Goal: Task Accomplishment & Management: Complete application form

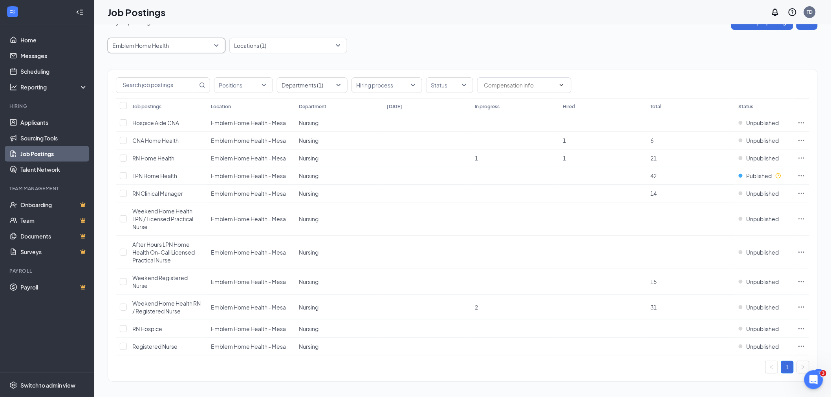
click at [154, 44] on p "Emblem Home Health" at bounding box center [140, 46] width 57 height 8
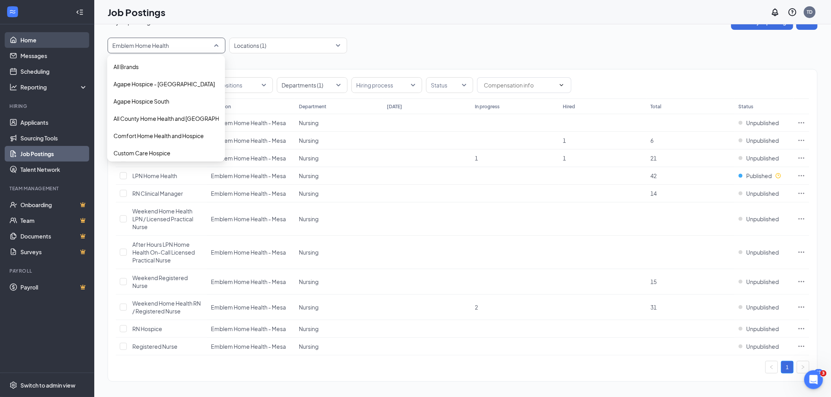
click at [29, 40] on link "Home" at bounding box center [53, 40] width 67 height 16
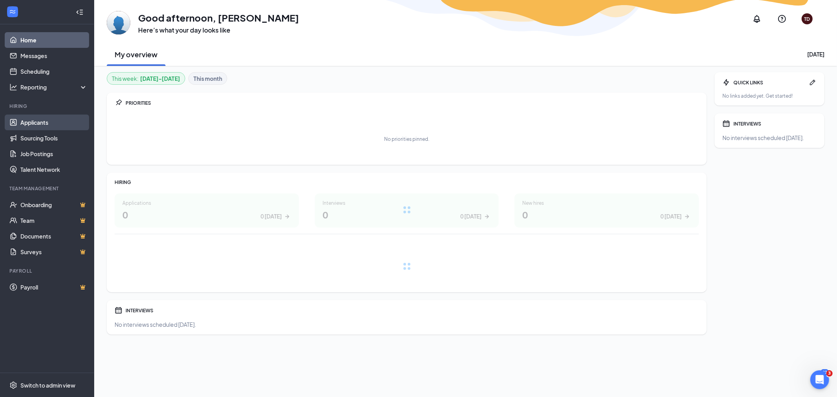
click at [33, 124] on link "Applicants" at bounding box center [53, 123] width 67 height 16
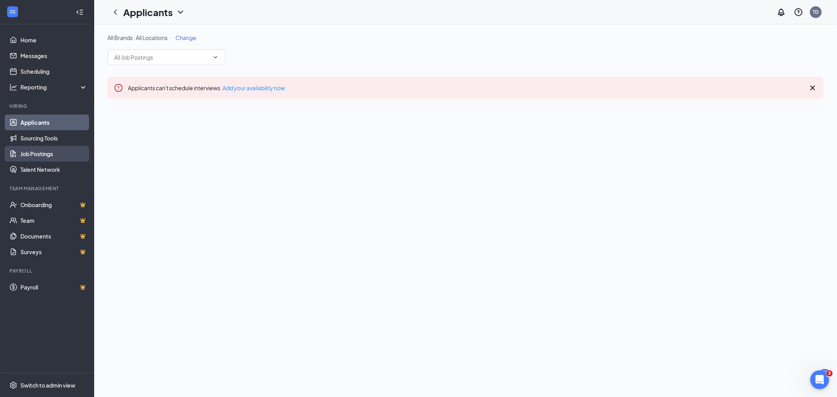
click at [44, 157] on link "Job Postings" at bounding box center [53, 154] width 67 height 16
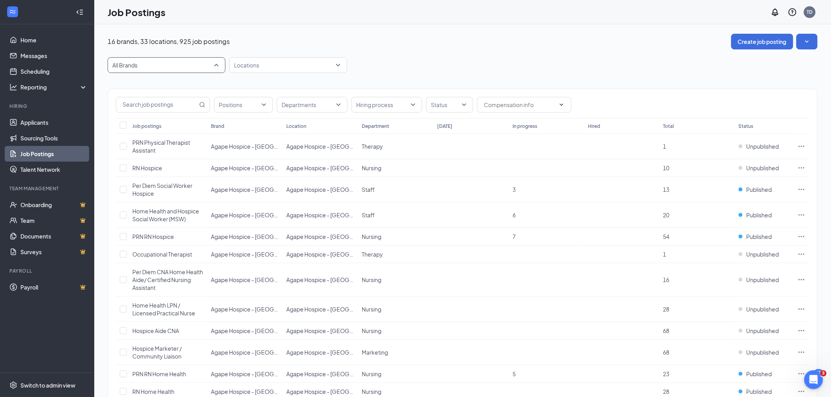
click at [178, 64] on span "All Brands" at bounding box center [162, 65] width 101 height 8
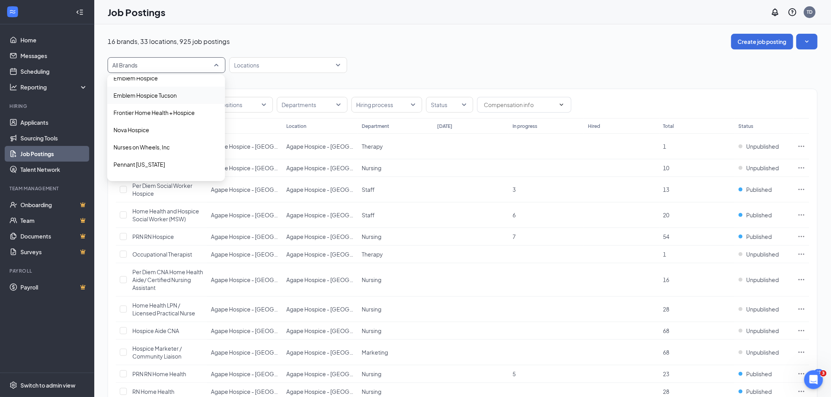
click at [170, 93] on p "Emblem Hospice Tucson" at bounding box center [144, 95] width 63 height 8
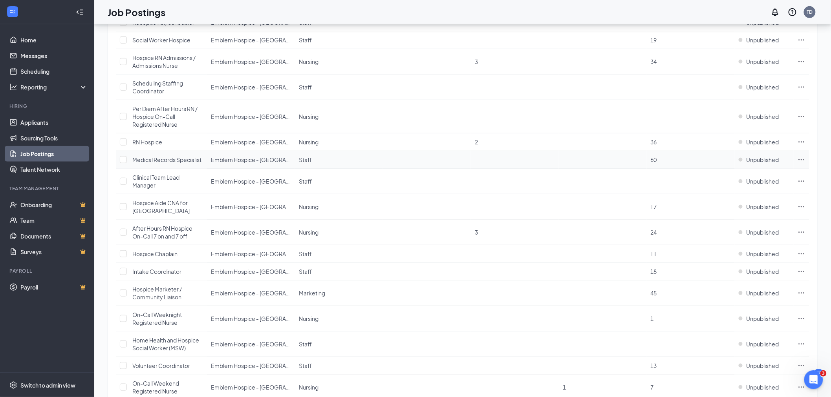
scroll to position [166, 0]
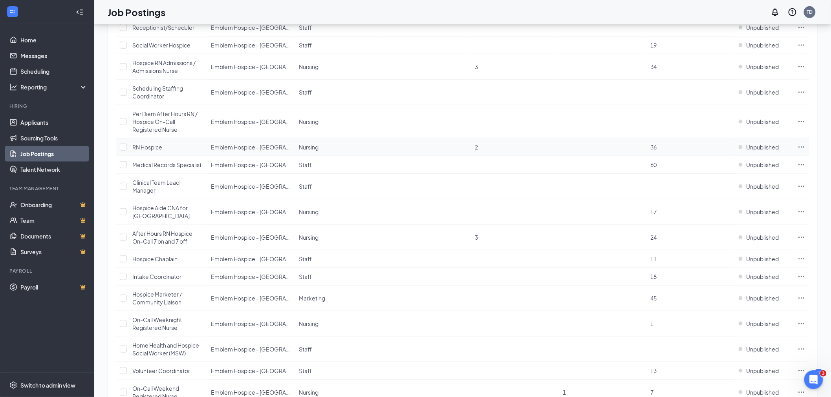
click at [799, 145] on icon "Ellipses" at bounding box center [801, 147] width 8 height 8
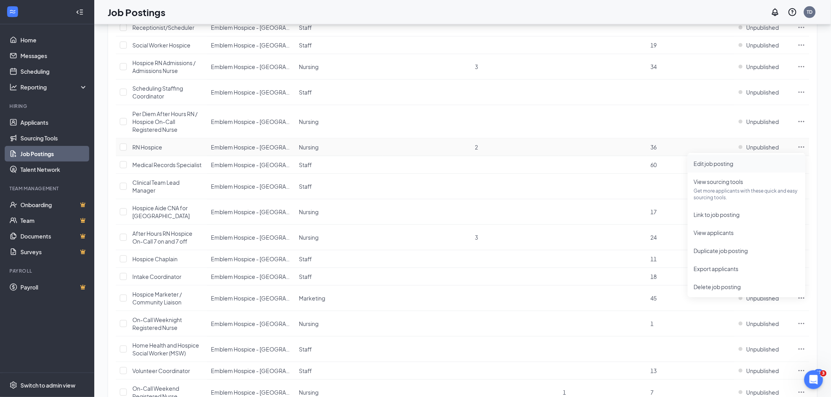
click at [706, 162] on span "Edit job posting" at bounding box center [714, 163] width 40 height 7
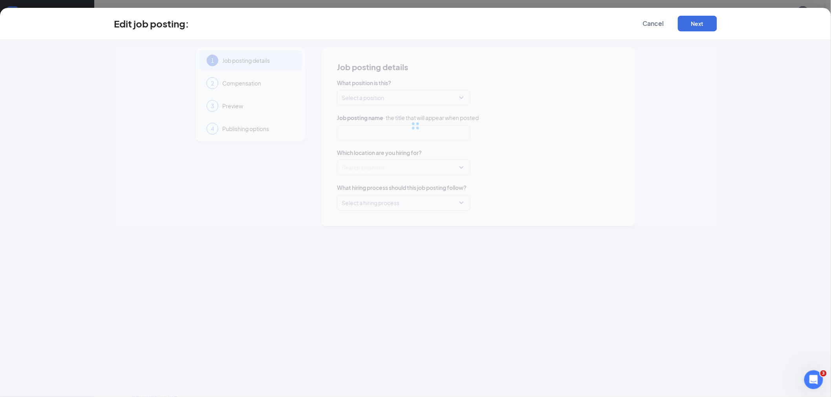
type input "RN Hospice"
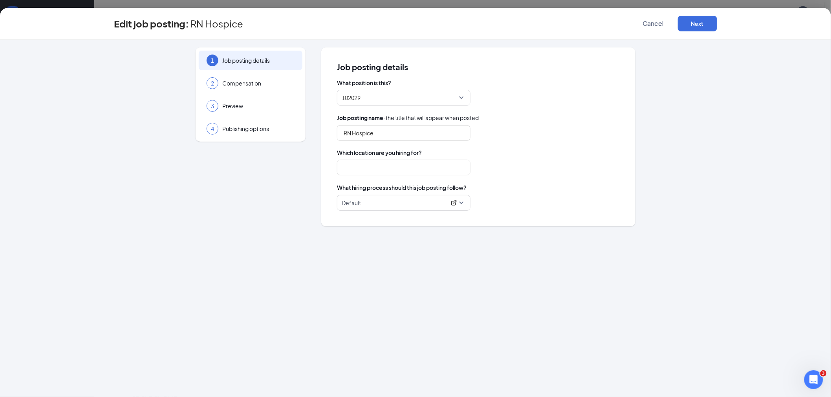
type input "Emblem Hospice - [GEOGRAPHIC_DATA]"
click at [694, 24] on button "Next" at bounding box center [697, 24] width 39 height 16
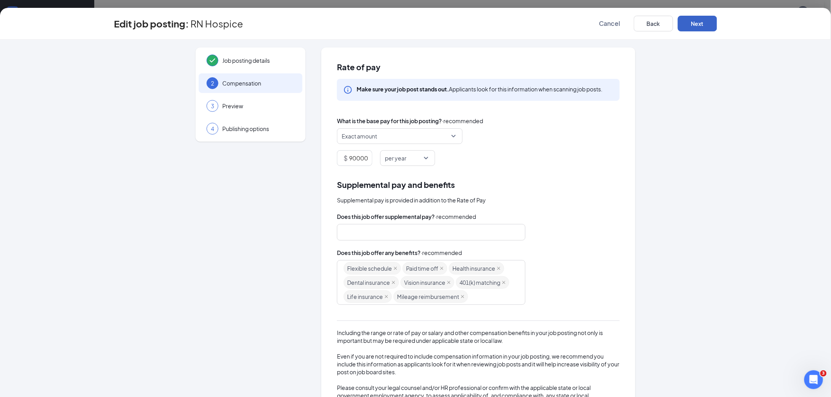
click at [691, 20] on button "Next" at bounding box center [697, 24] width 39 height 16
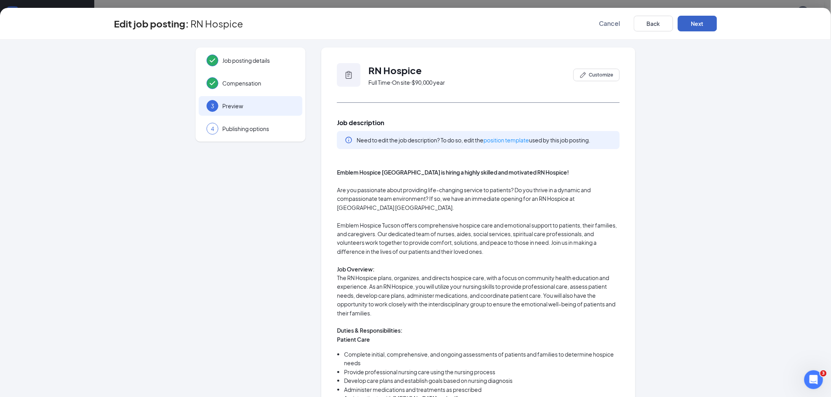
click at [694, 24] on button "Next" at bounding box center [697, 24] width 39 height 16
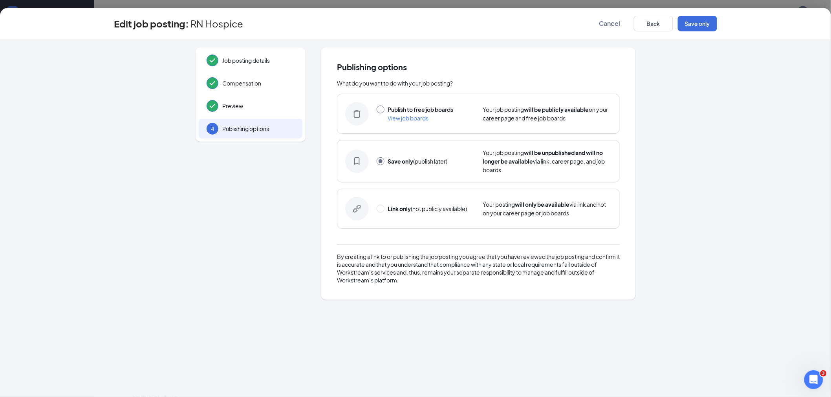
click at [383, 109] on input "radio" at bounding box center [380, 110] width 8 height 8
radio input "true"
radio input "false"
click at [696, 20] on button "Publish" at bounding box center [697, 24] width 39 height 16
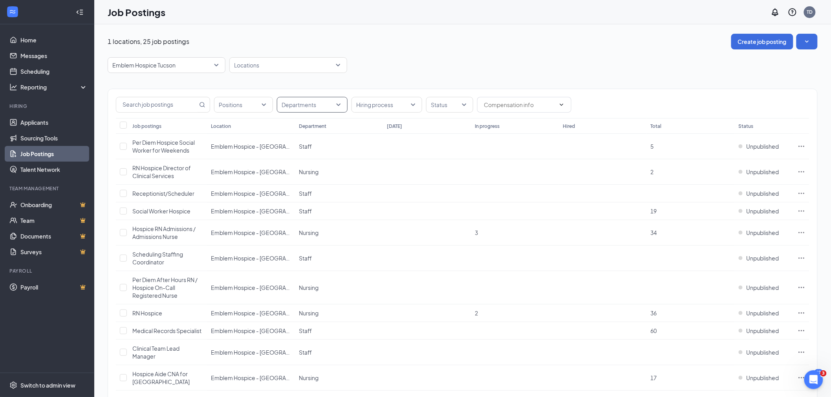
drag, startPoint x: 317, startPoint y: 103, endPoint x: 318, endPoint y: 137, distance: 33.8
click at [317, 103] on div at bounding box center [308, 105] width 59 height 13
click at [306, 194] on div "Staff" at bounding box center [300, 198] width 13 height 9
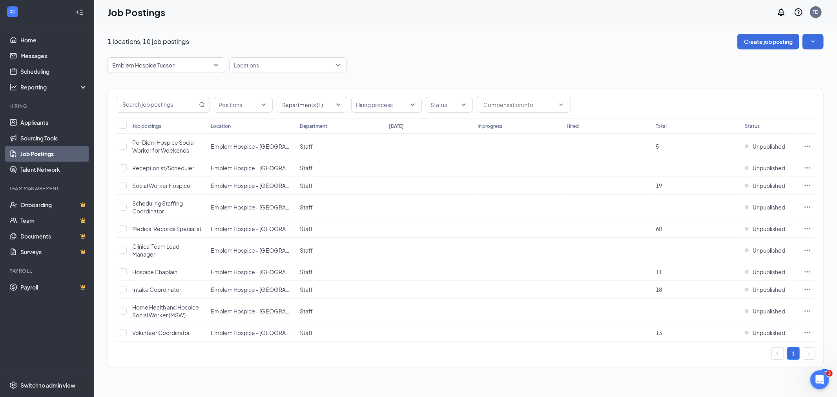
click at [446, 49] on div "1 locations, 10 job postings Create job posting" at bounding box center [466, 42] width 716 height 16
click at [764, 40] on button "Create job posting" at bounding box center [769, 42] width 62 height 16
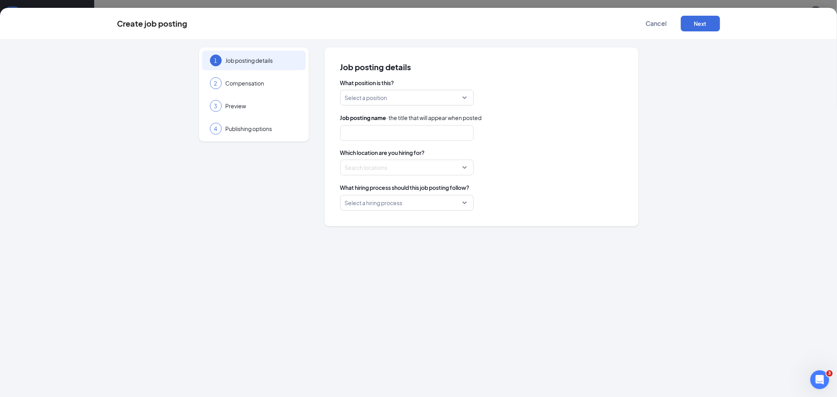
click at [383, 96] on input "search" at bounding box center [404, 97] width 119 height 15
type input "per diem chaplain"
click at [503, 120] on div "Job posting name · the title that will appear when posted" at bounding box center [481, 126] width 283 height 27
click at [657, 20] on span "Cancel" at bounding box center [656, 24] width 21 height 8
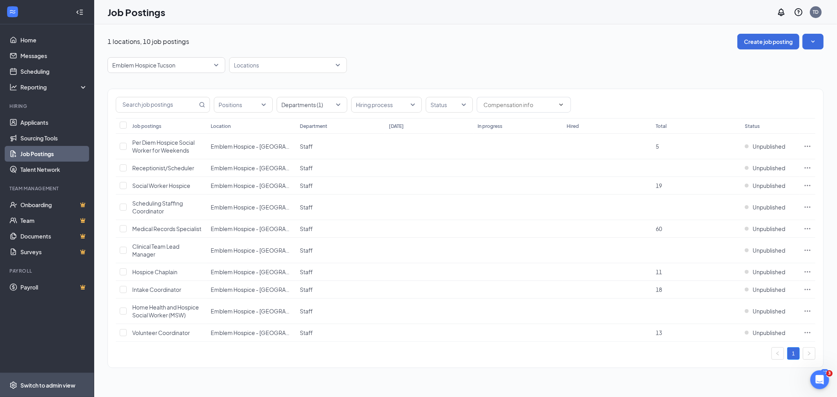
click at [54, 385] on div "Switch to admin view" at bounding box center [47, 386] width 55 height 8
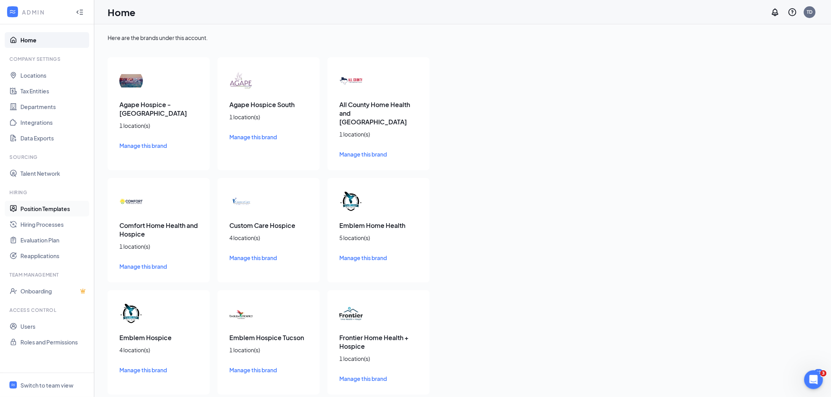
click at [36, 207] on link "Position Templates" at bounding box center [53, 209] width 67 height 16
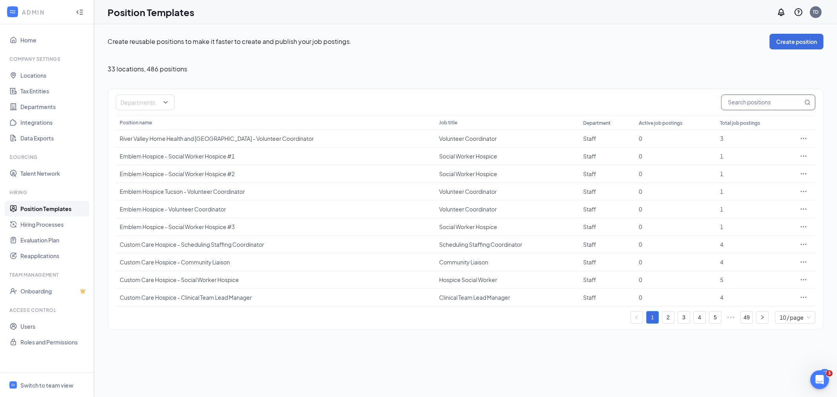
click at [744, 103] on input "text" at bounding box center [762, 102] width 81 height 15
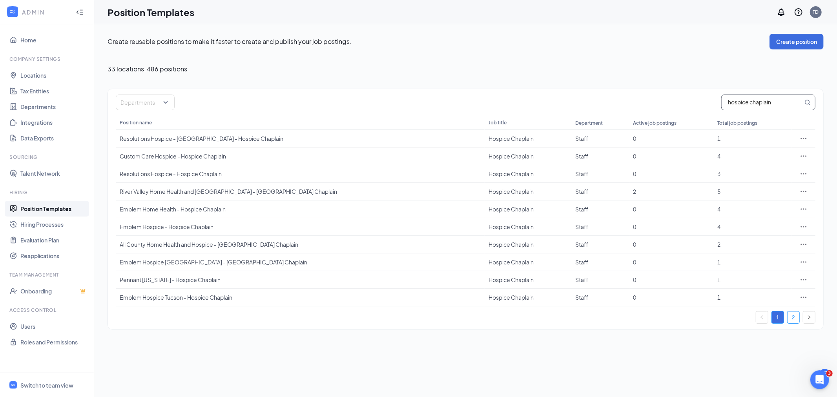
type input "hospice chaplain"
click at [794, 318] on link "2" at bounding box center [794, 318] width 12 height 12
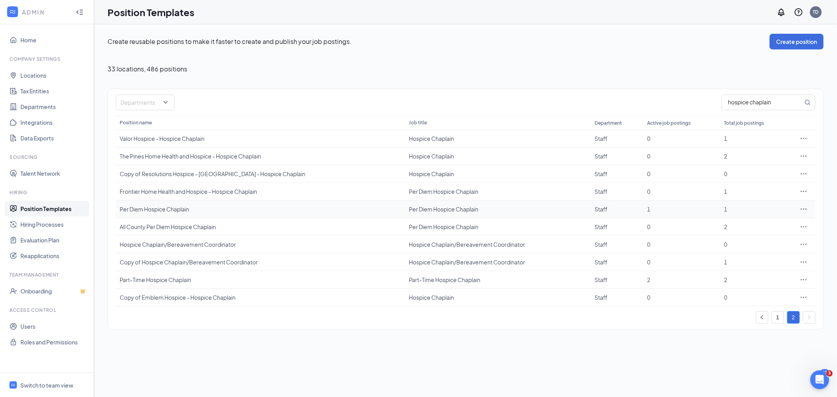
click at [158, 208] on div "Per Diem Hospice Chaplain" at bounding box center [260, 209] width 281 height 8
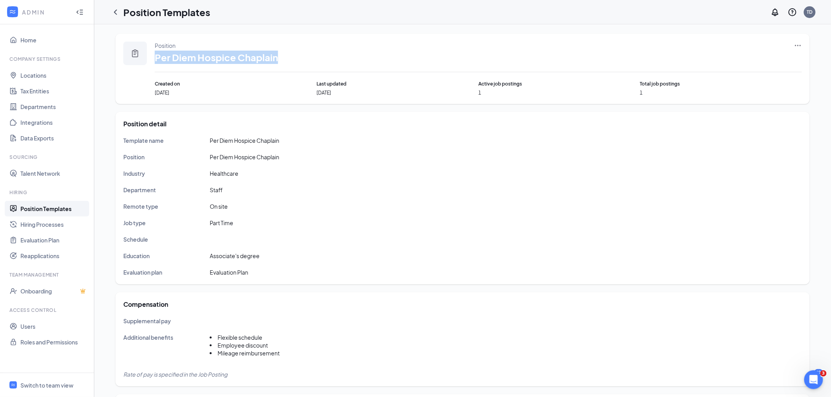
drag, startPoint x: 156, startPoint y: 56, endPoint x: 277, endPoint y: 55, distance: 121.3
click at [280, 55] on div "Position Per Diem Hospice Chaplain" at bounding box center [478, 57] width 647 height 31
copy span "Per Diem Hospice Chaplain"
click at [40, 387] on div "Switch to team view" at bounding box center [46, 386] width 53 height 8
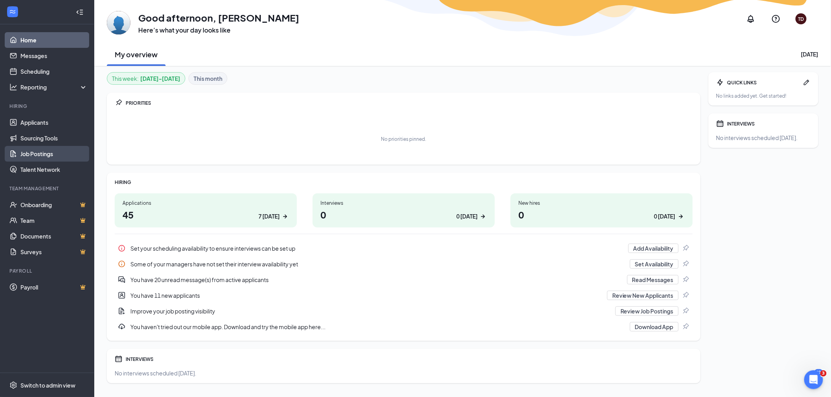
click at [37, 155] on link "Job Postings" at bounding box center [53, 154] width 67 height 16
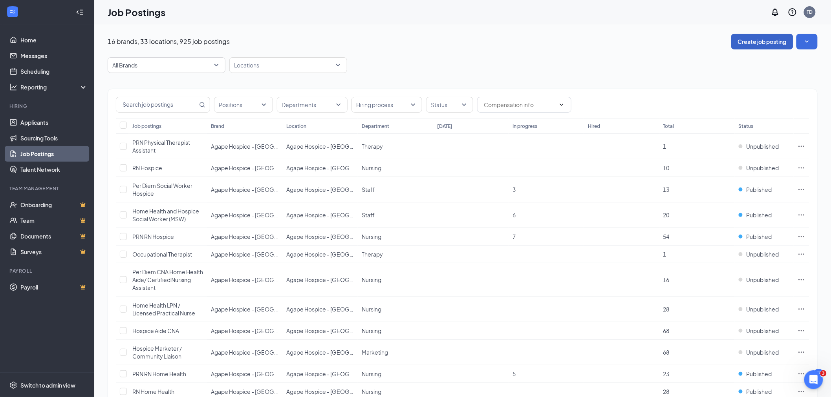
click at [756, 40] on button "Create job posting" at bounding box center [762, 42] width 62 height 16
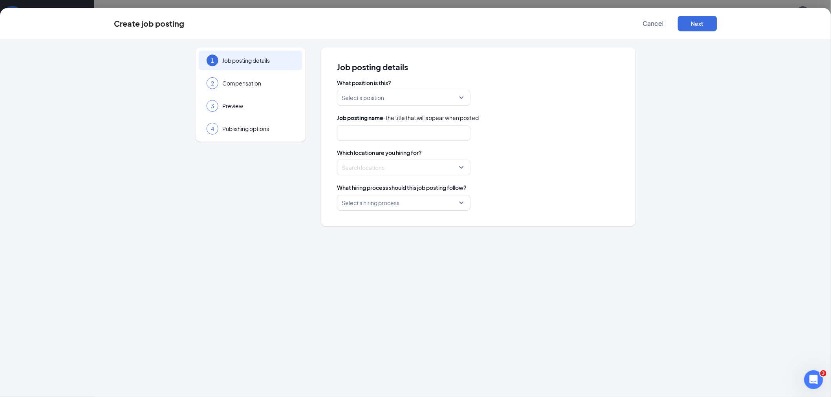
click at [368, 97] on input "search" at bounding box center [401, 97] width 119 height 15
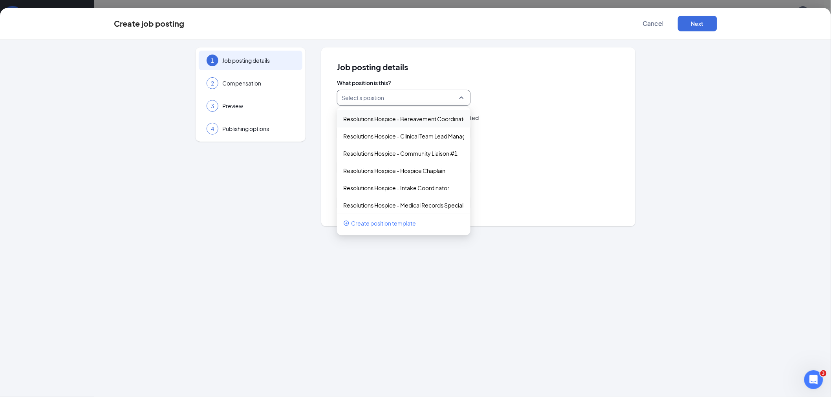
paste input "Per Diem Hospice Chaplain"
type input "Per Diem Hospice Chaplain"
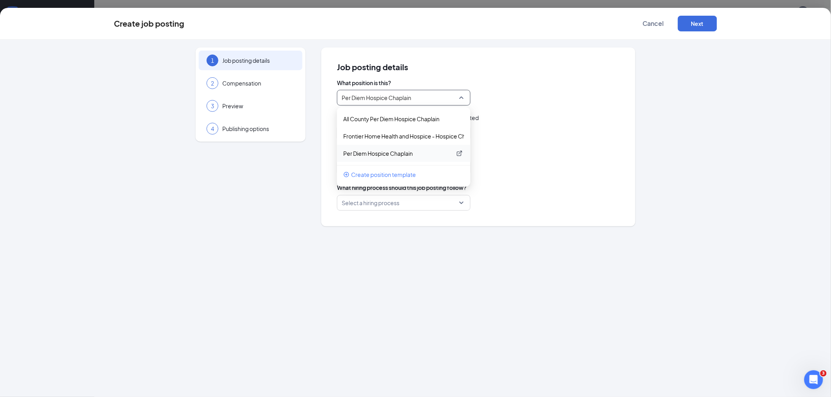
click at [385, 153] on p "Per Diem Hospice Chaplain" at bounding box center [397, 154] width 108 height 8
type input "Per Diem Hospice Chaplain"
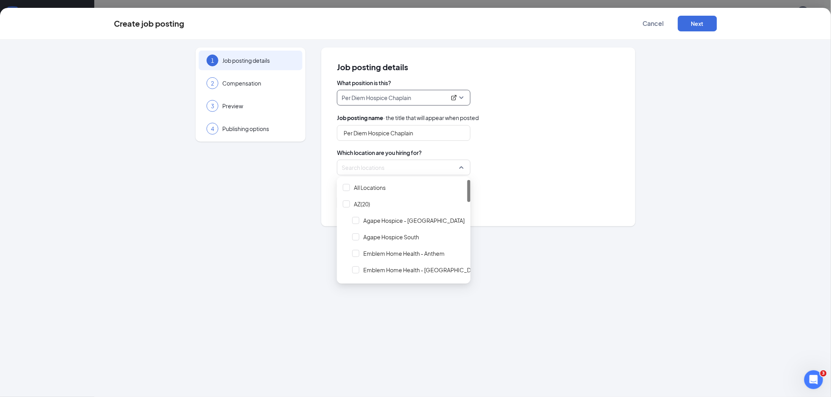
click at [387, 168] on div at bounding box center [401, 167] width 119 height 13
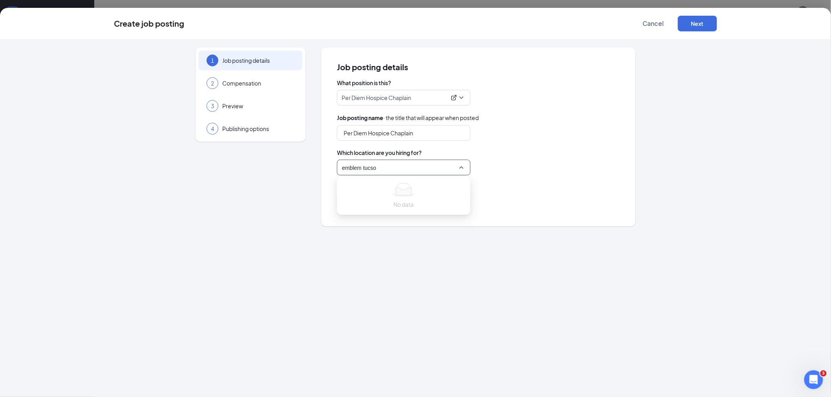
type input "emblem tucson"
drag, startPoint x: 379, startPoint y: 170, endPoint x: 345, endPoint y: 171, distance: 33.8
click at [345, 171] on div at bounding box center [401, 167] width 119 height 13
click at [358, 168] on div at bounding box center [401, 167] width 119 height 13
type input "t"
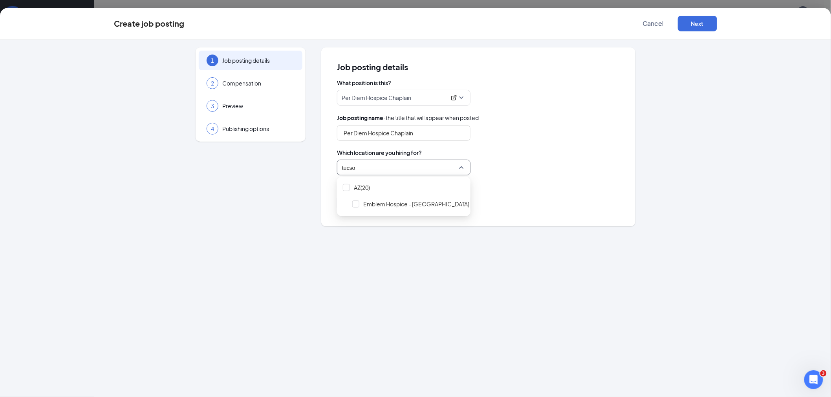
type input "[GEOGRAPHIC_DATA]"
click at [356, 205] on div at bounding box center [355, 204] width 7 height 7
click at [543, 201] on div "Default" at bounding box center [478, 203] width 283 height 16
click at [357, 205] on p "Default" at bounding box center [394, 203] width 104 height 8
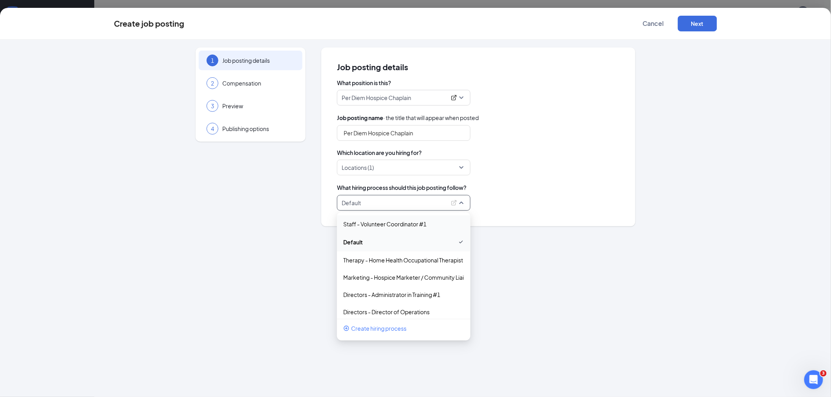
click at [519, 166] on div "Locations (1)" at bounding box center [478, 168] width 283 height 16
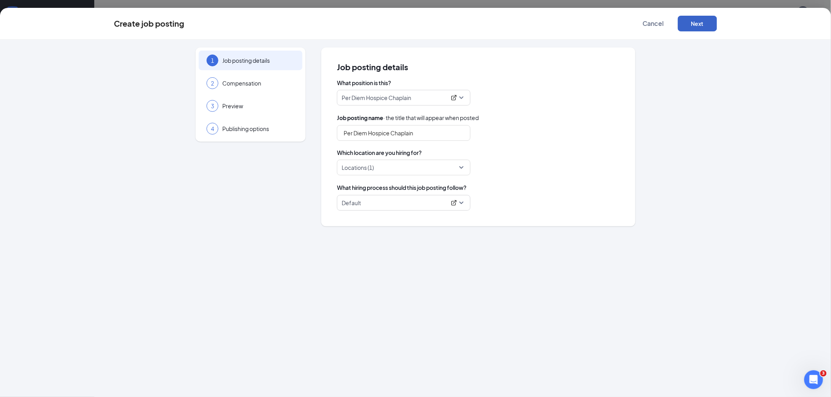
click at [702, 20] on button "Next" at bounding box center [697, 24] width 39 height 16
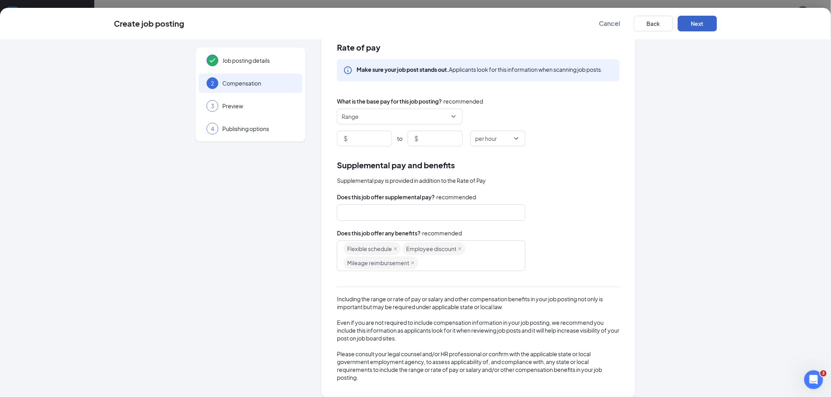
scroll to position [27, 0]
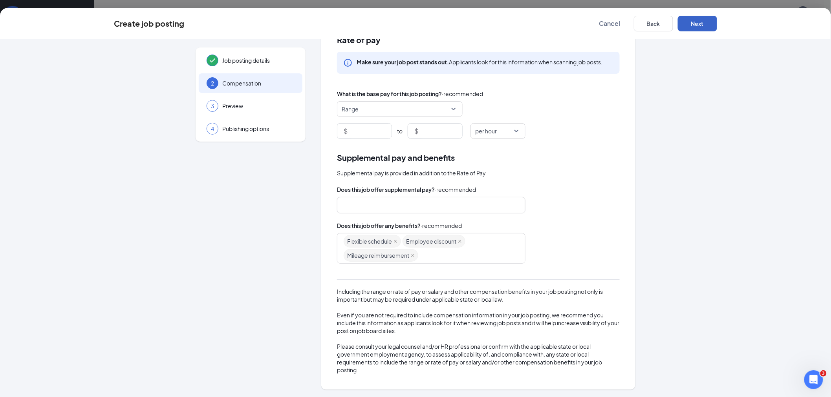
click at [695, 26] on button "Next" at bounding box center [697, 24] width 39 height 16
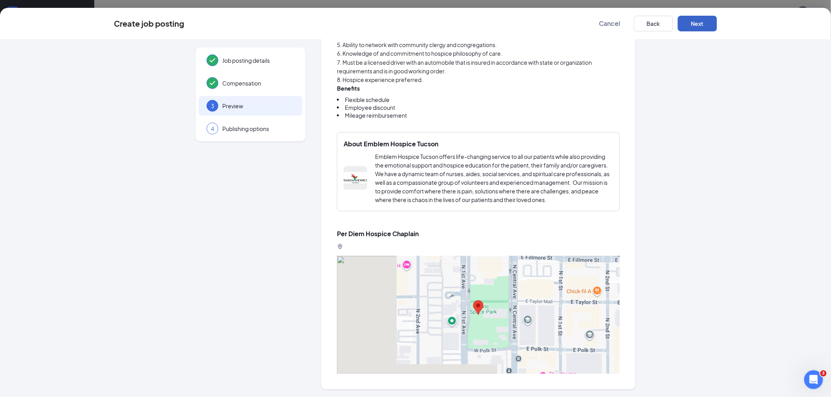
scroll to position [418, 0]
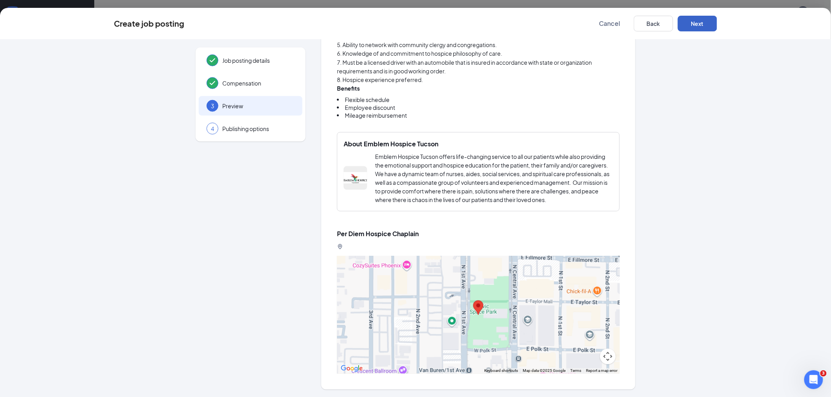
click at [704, 20] on button "Next" at bounding box center [697, 24] width 39 height 16
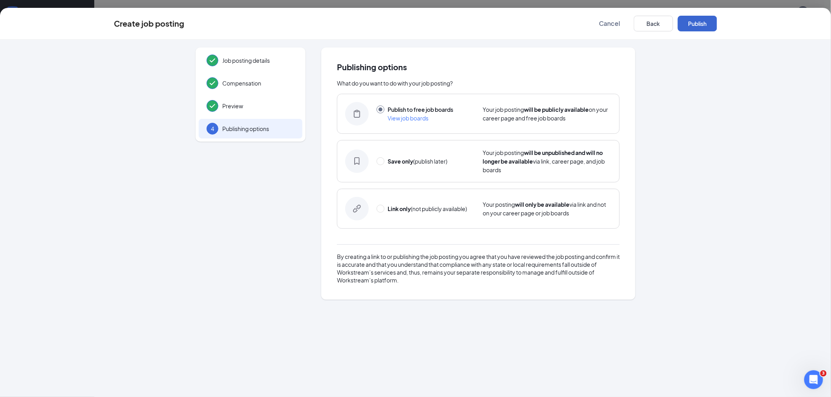
scroll to position [0, 0]
click at [696, 21] on button "Publish" at bounding box center [697, 24] width 39 height 16
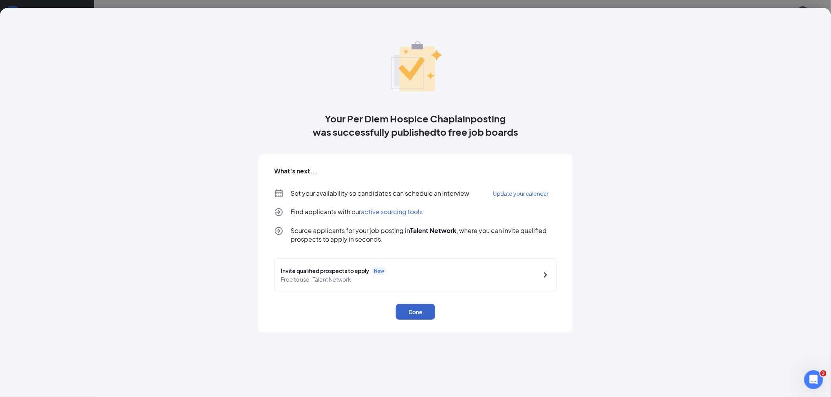
click at [418, 311] on button "Done" at bounding box center [415, 312] width 39 height 16
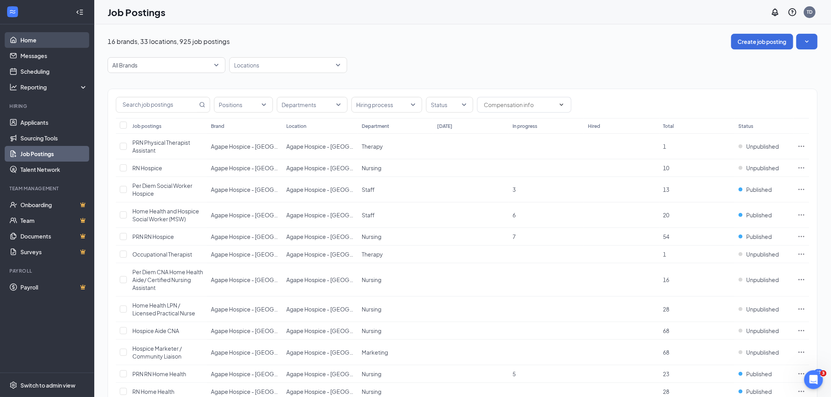
click at [24, 44] on link "Home" at bounding box center [53, 40] width 67 height 16
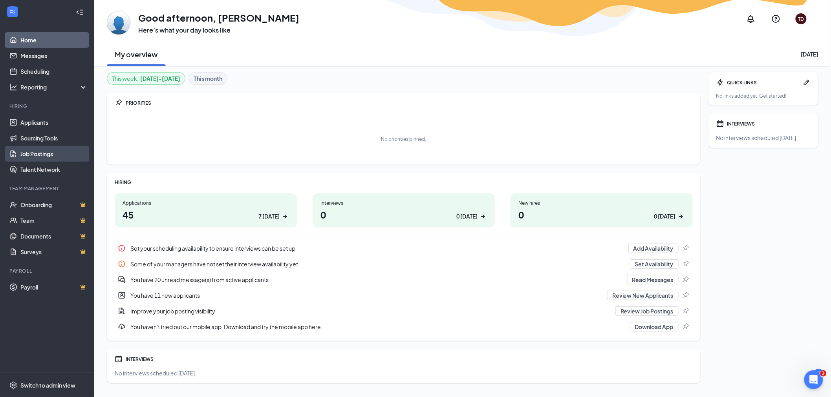
click at [41, 152] on link "Job Postings" at bounding box center [53, 154] width 67 height 16
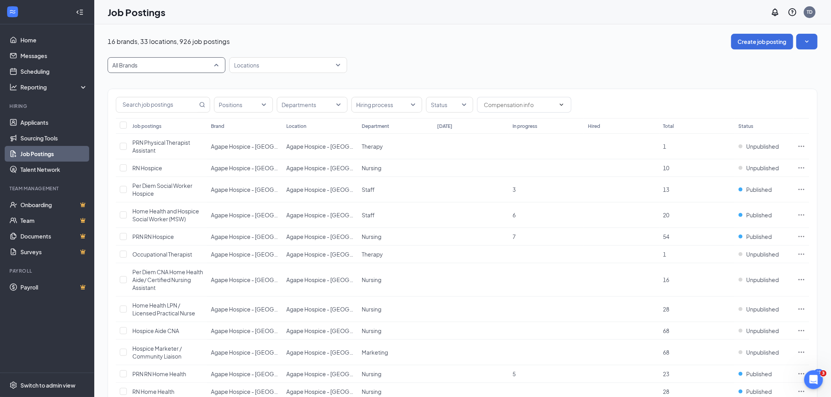
click at [181, 62] on span "All Brands" at bounding box center [162, 65] width 101 height 8
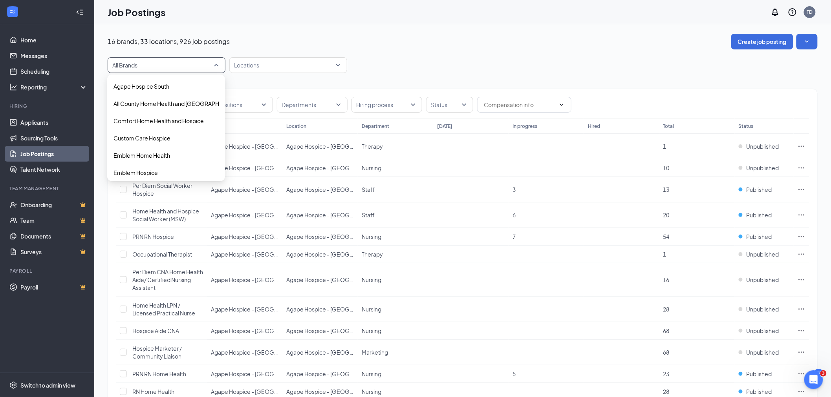
scroll to position [87, 0]
click at [174, 139] on p "Emblem Hospice Tucson" at bounding box center [144, 139] width 63 height 8
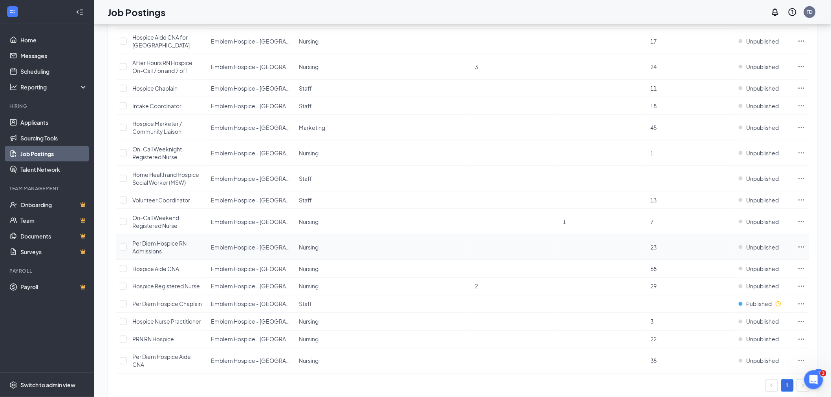
scroll to position [349, 0]
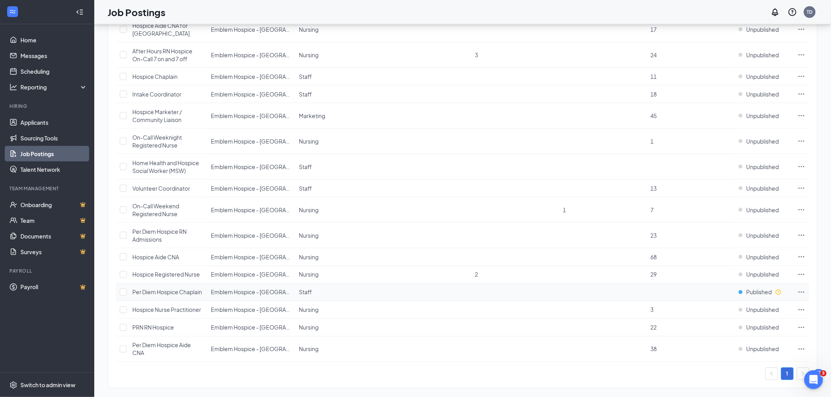
click at [800, 294] on icon "Ellipses" at bounding box center [801, 293] width 8 height 8
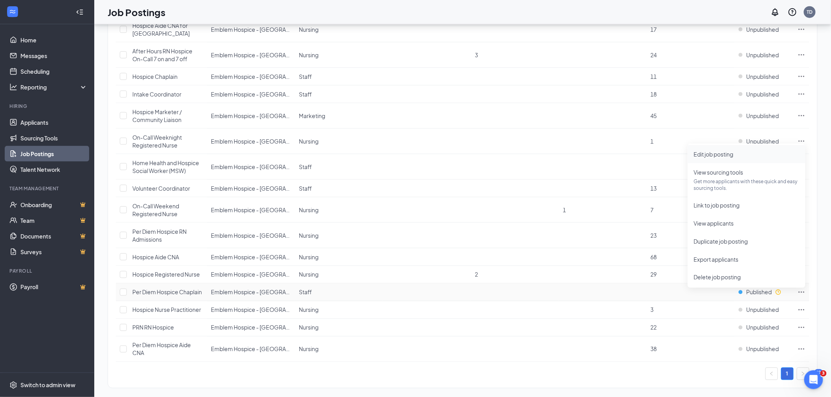
click at [707, 155] on span "Edit job posting" at bounding box center [714, 154] width 40 height 7
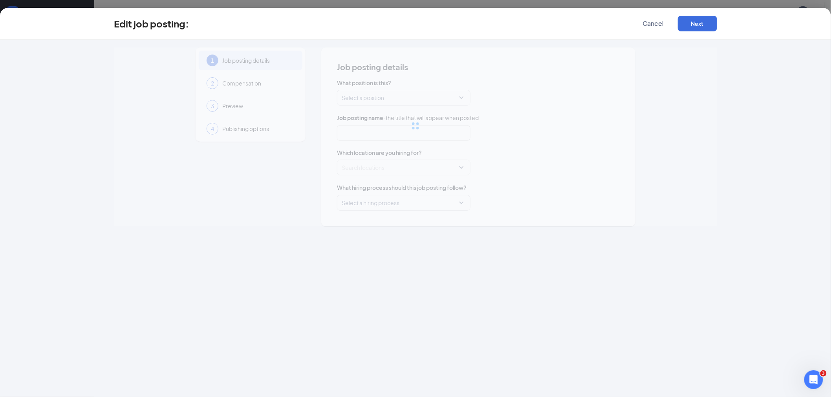
type input "Per Diem Hospice Chaplain"
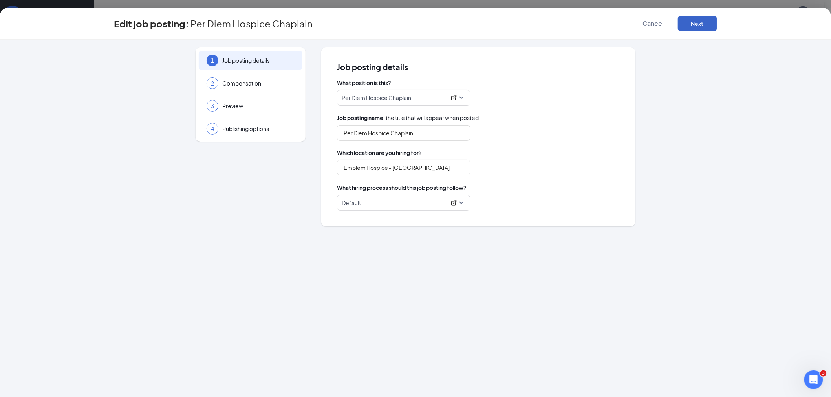
click at [696, 24] on button "Next" at bounding box center [697, 24] width 39 height 16
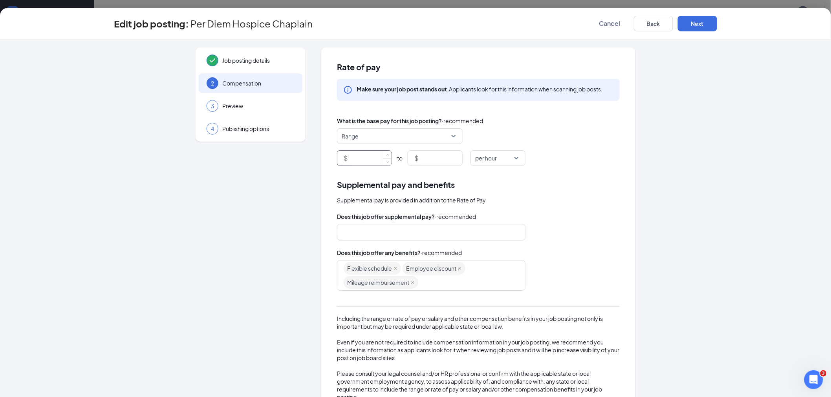
click at [362, 156] on input at bounding box center [370, 158] width 42 height 15
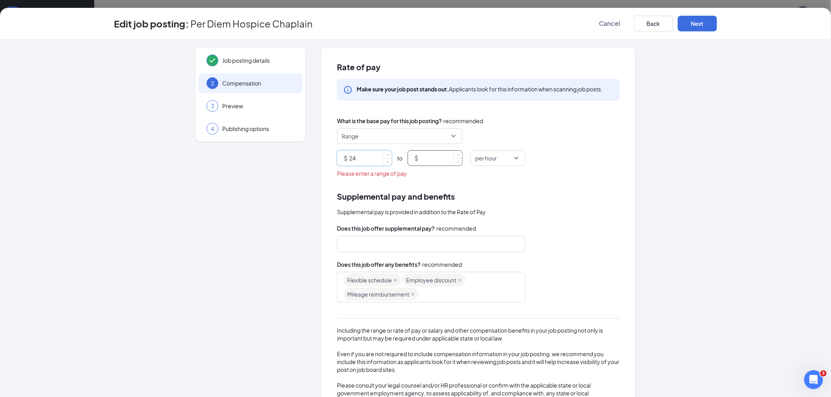
type input "24"
click at [424, 152] on input at bounding box center [441, 158] width 42 height 15
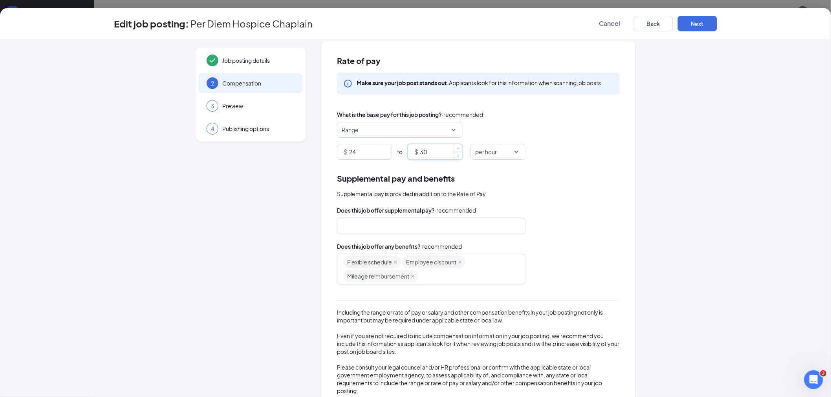
scroll to position [27, 0]
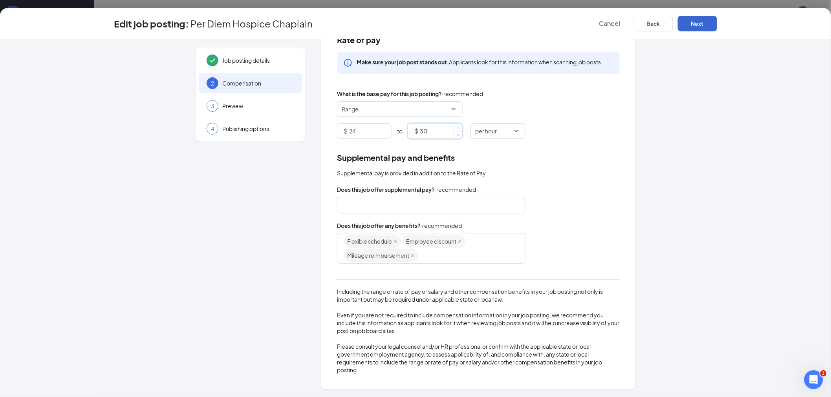
type input "30"
click at [704, 18] on button "Next" at bounding box center [697, 24] width 39 height 16
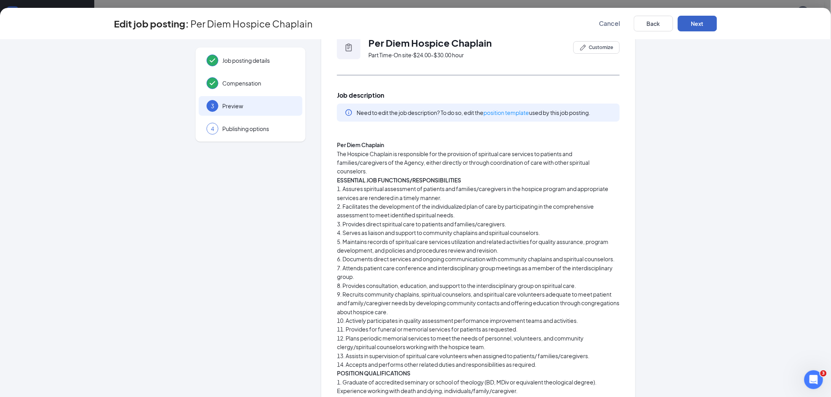
click at [699, 21] on button "Next" at bounding box center [697, 24] width 39 height 16
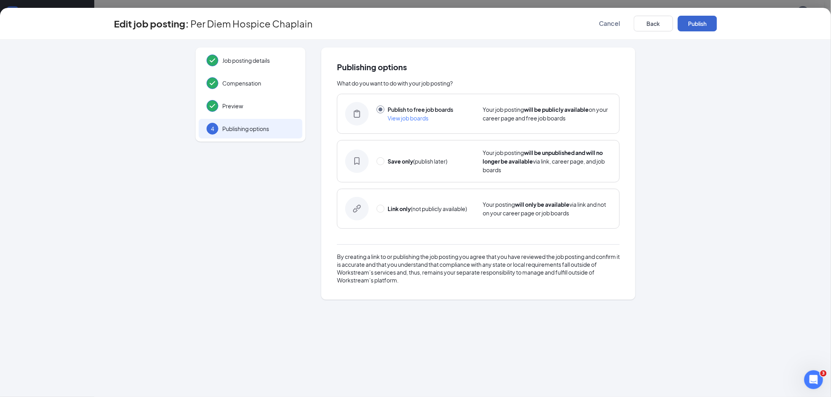
scroll to position [0, 0]
click at [705, 26] on button "Publish" at bounding box center [697, 24] width 39 height 16
